Goal: Transaction & Acquisition: Purchase product/service

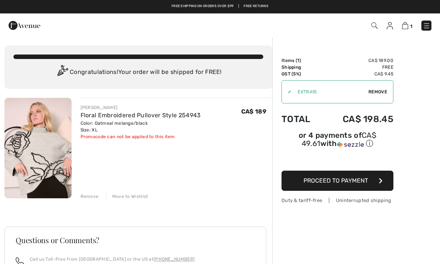
click at [380, 91] on span "Remove" at bounding box center [377, 91] width 19 height 7
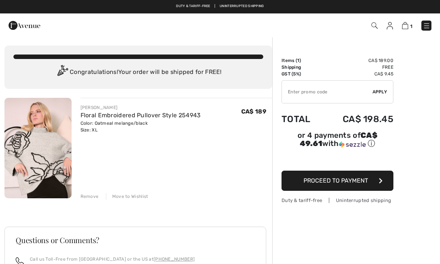
click at [343, 181] on span "Proceed to Payment" at bounding box center [335, 180] width 65 height 7
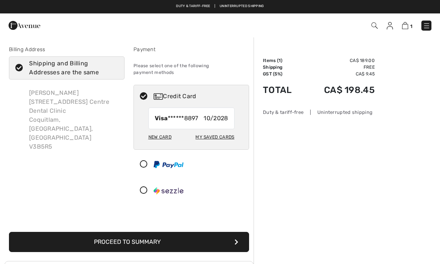
click at [148, 232] on button "Proceed to Summary" at bounding box center [129, 242] width 240 height 20
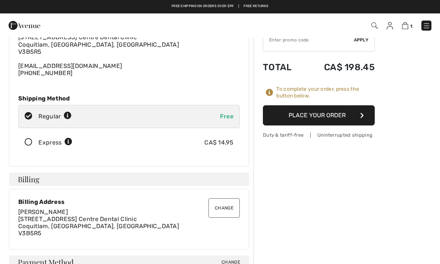
scroll to position [50, 0]
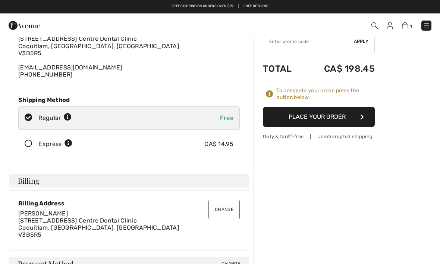
click at [331, 117] on button "Place Your Order" at bounding box center [319, 117] width 112 height 20
